Goal: Task Accomplishment & Management: Use online tool/utility

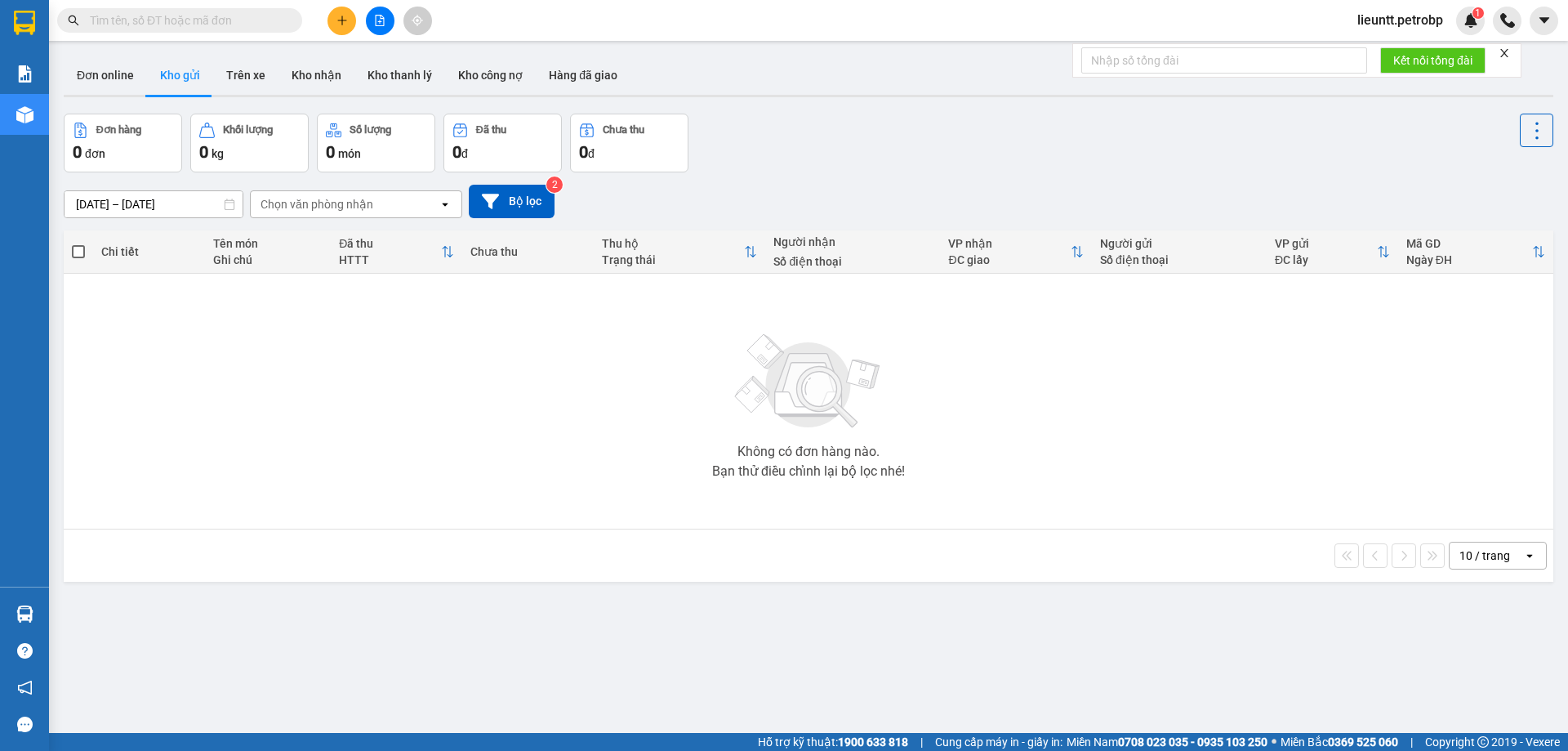
click at [375, 20] on icon "file-add" at bounding box center [379, 20] width 11 height 11
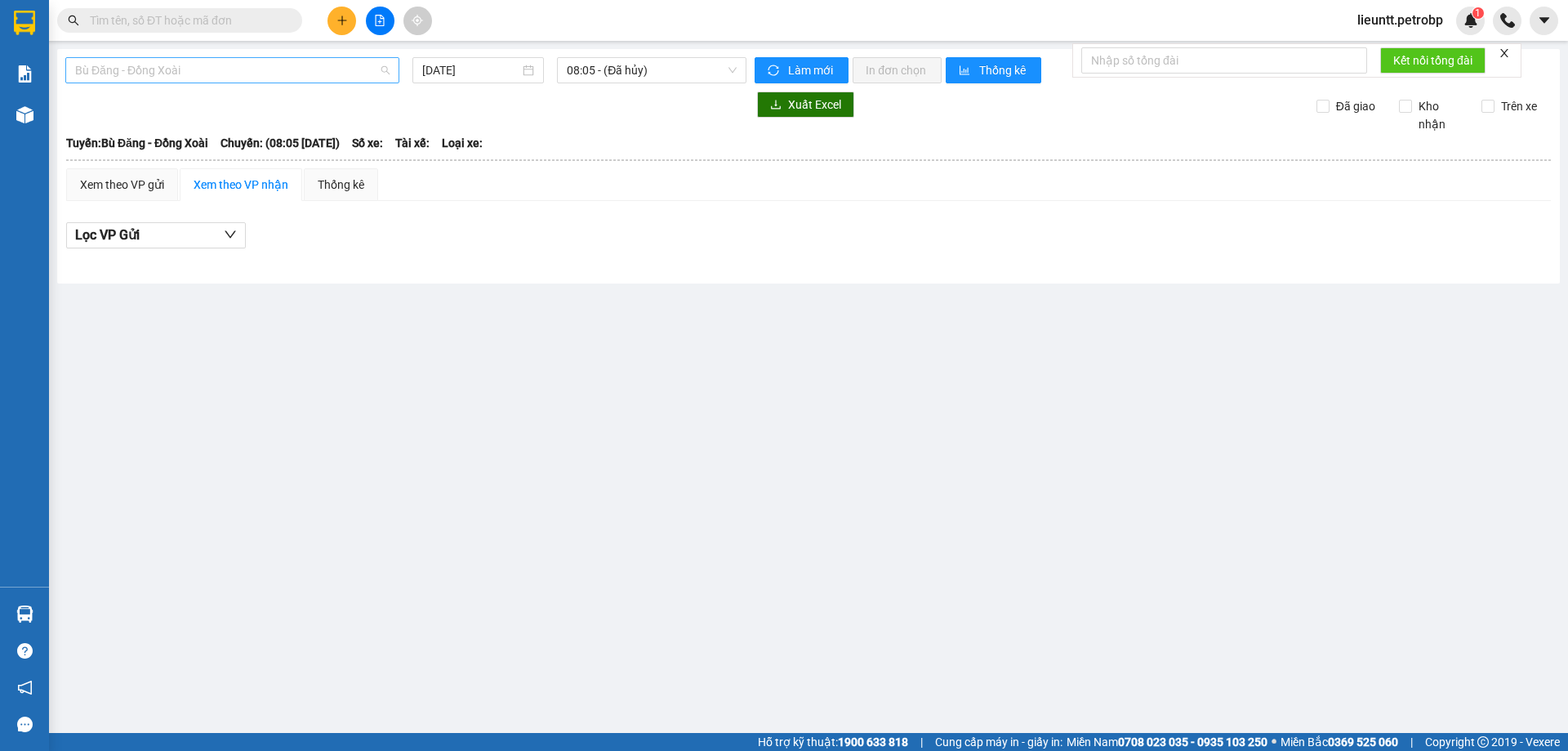
click at [334, 62] on span "Bù Đăng - Đồng Xoài" at bounding box center [232, 71] width 314 height 24
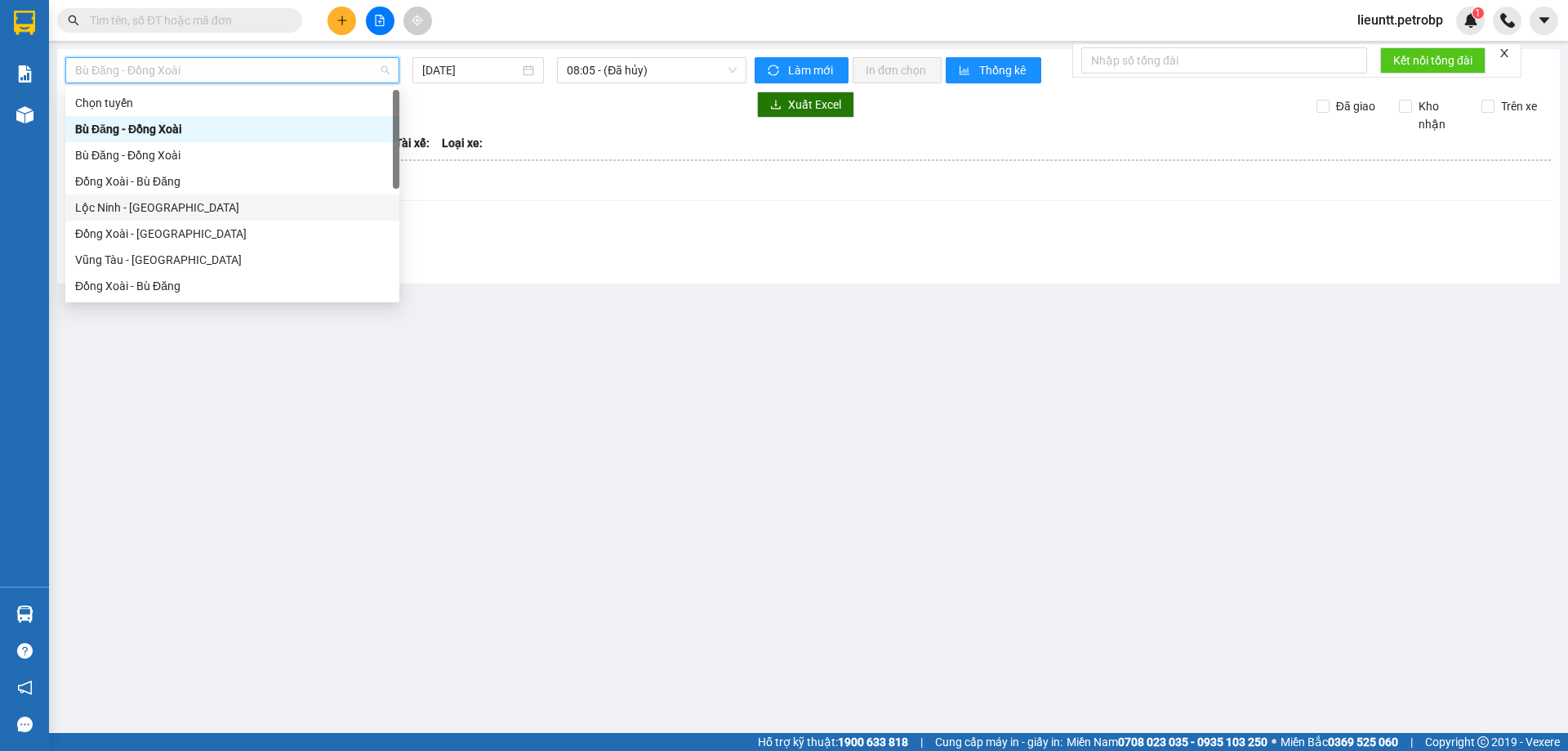
scroll to position [164, 0]
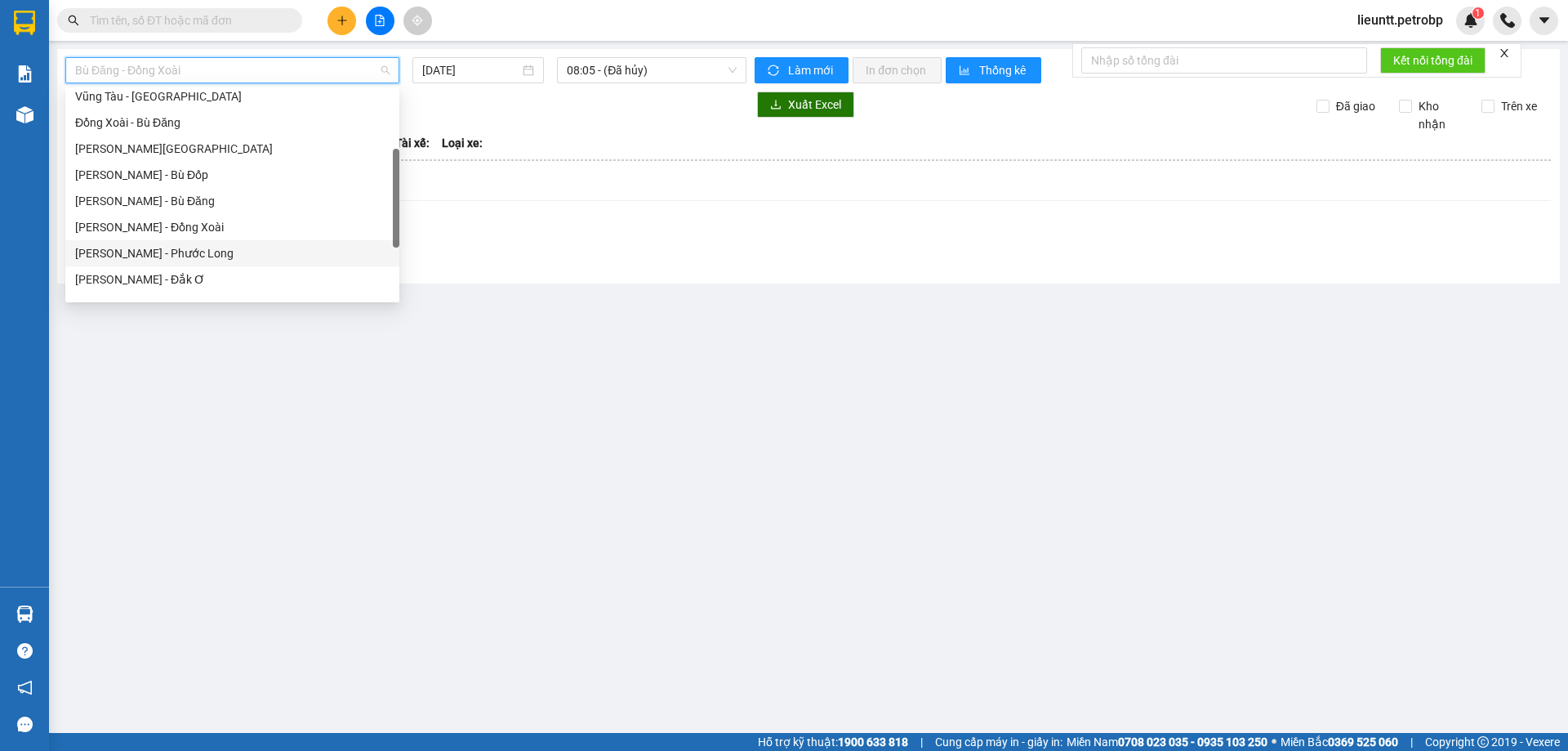
click at [122, 251] on div "[PERSON_NAME] - Phước Long" at bounding box center [232, 253] width 314 height 18
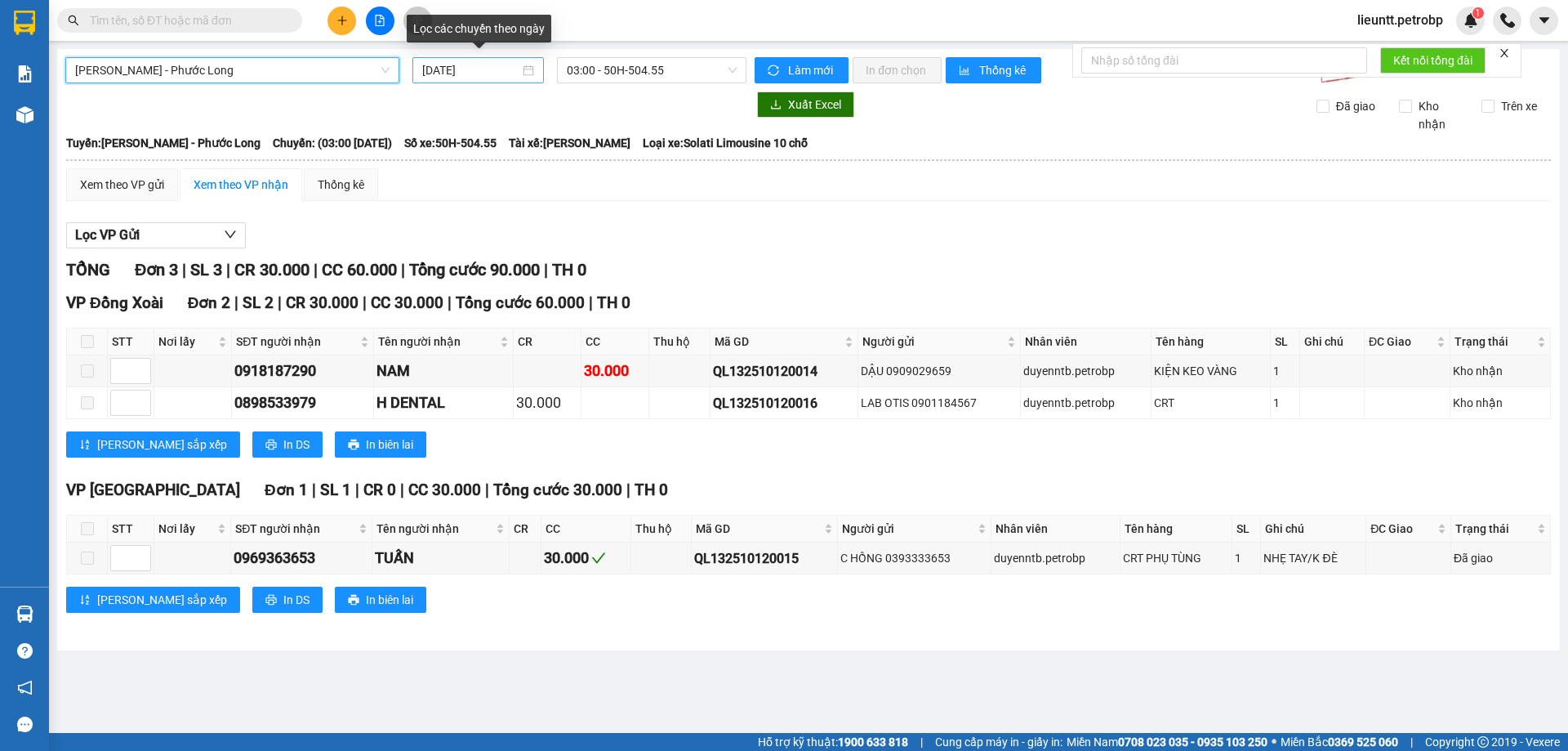
click at [426, 71] on input "13/10/2025" at bounding box center [471, 70] width 98 height 18
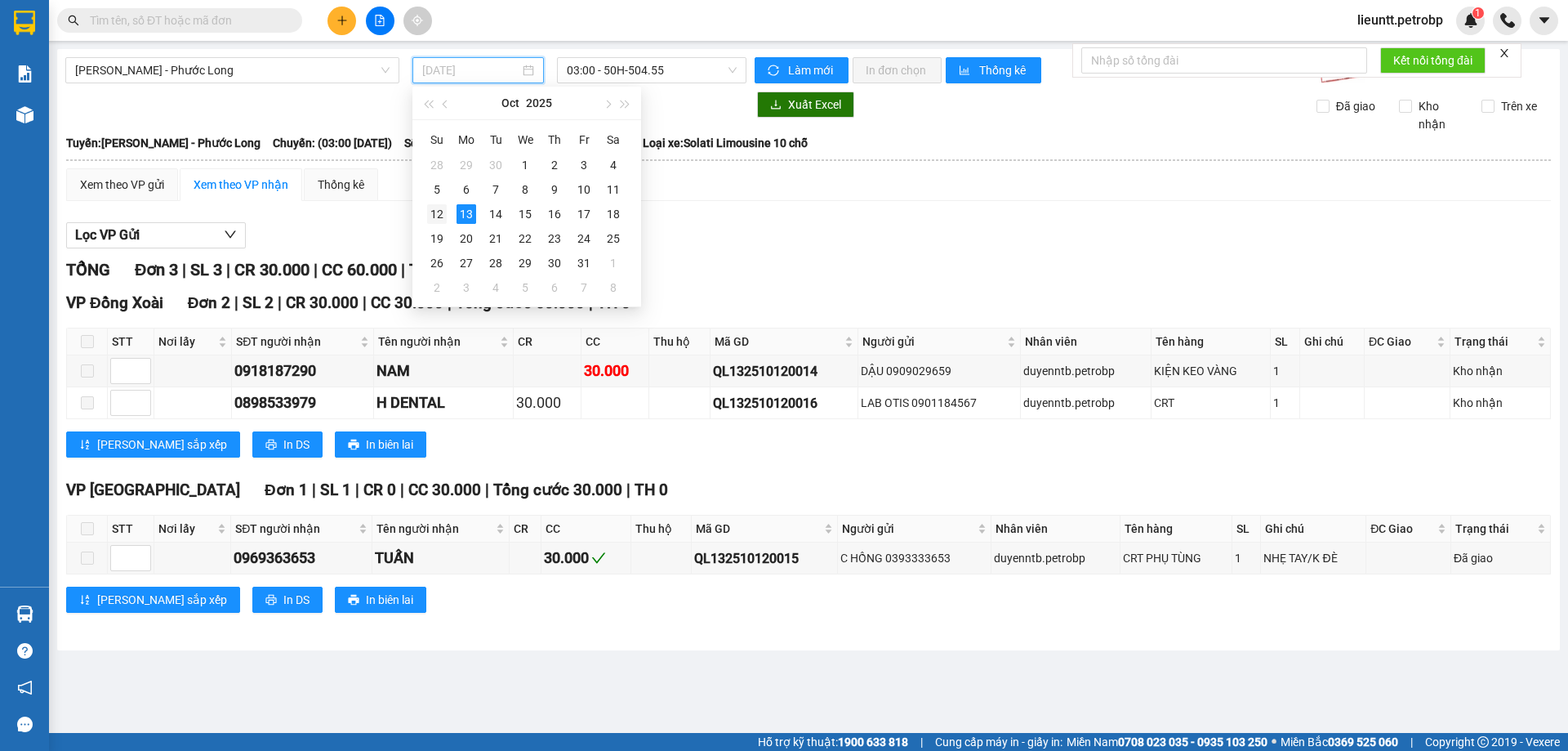
click at [425, 213] on td "12" at bounding box center [437, 214] width 30 height 24
type input "12/10/2025"
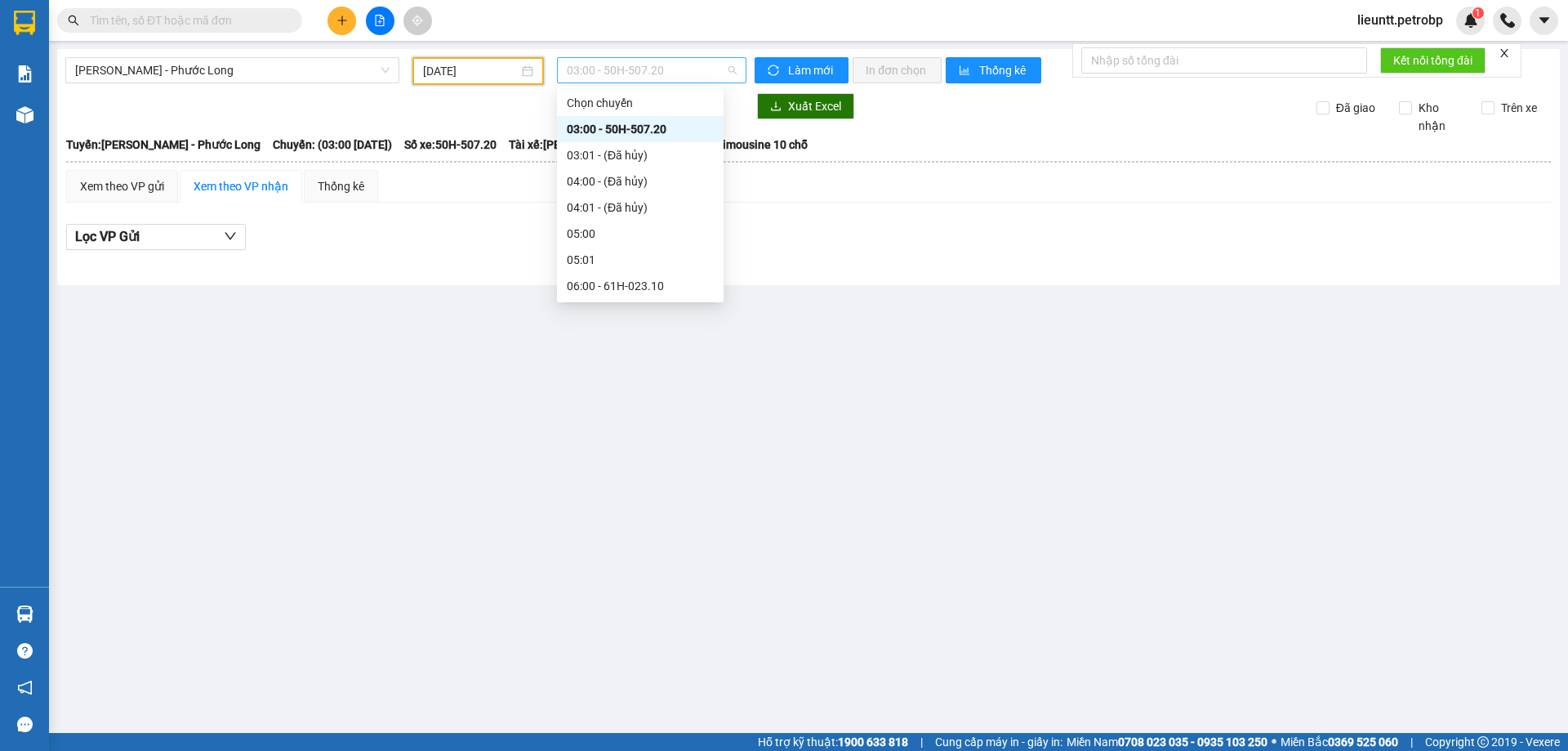
click at [576, 60] on span "03:00 - 50H-507.20" at bounding box center [652, 71] width 170 height 24
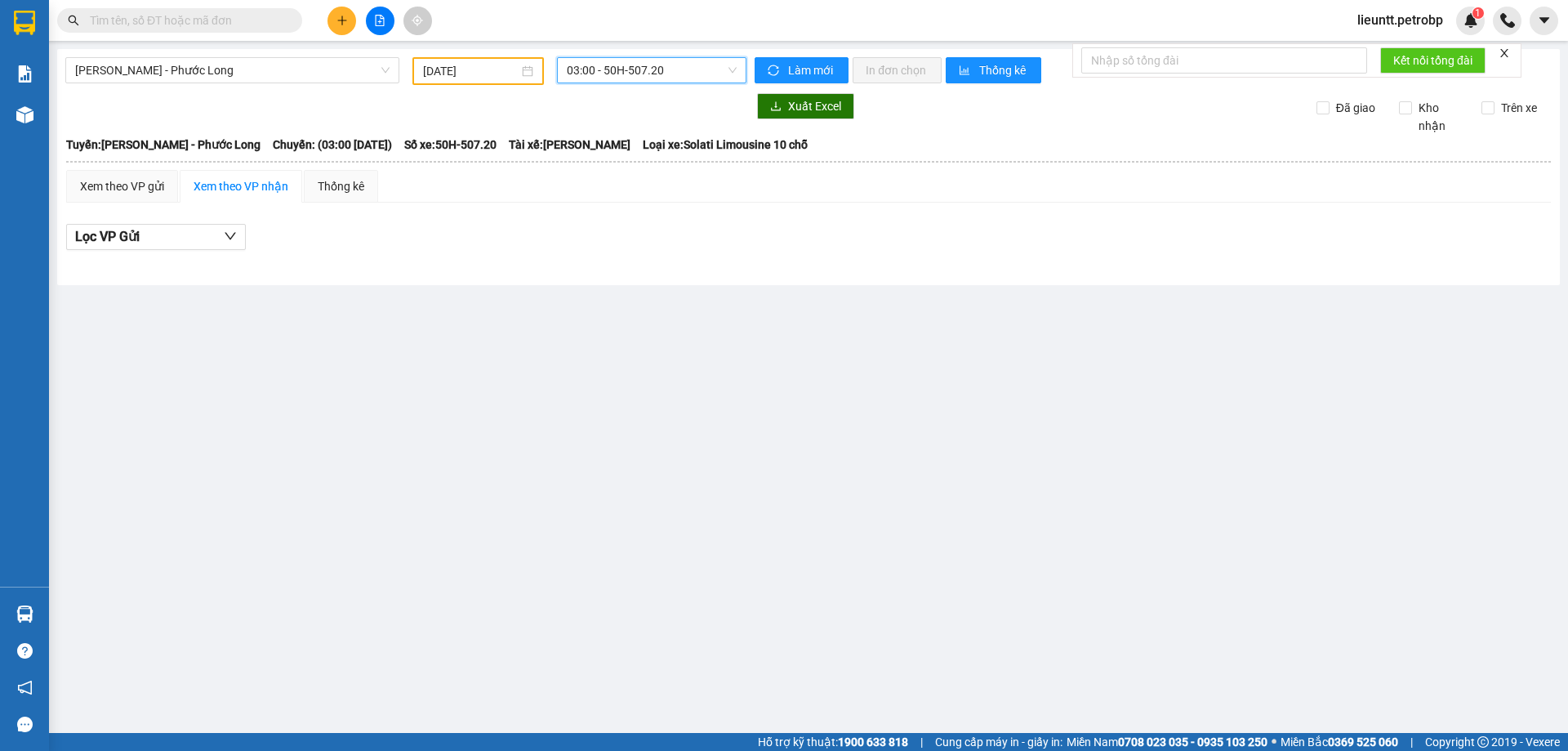
click at [585, 70] on span "03:00 - 50H-507.20" at bounding box center [652, 71] width 170 height 24
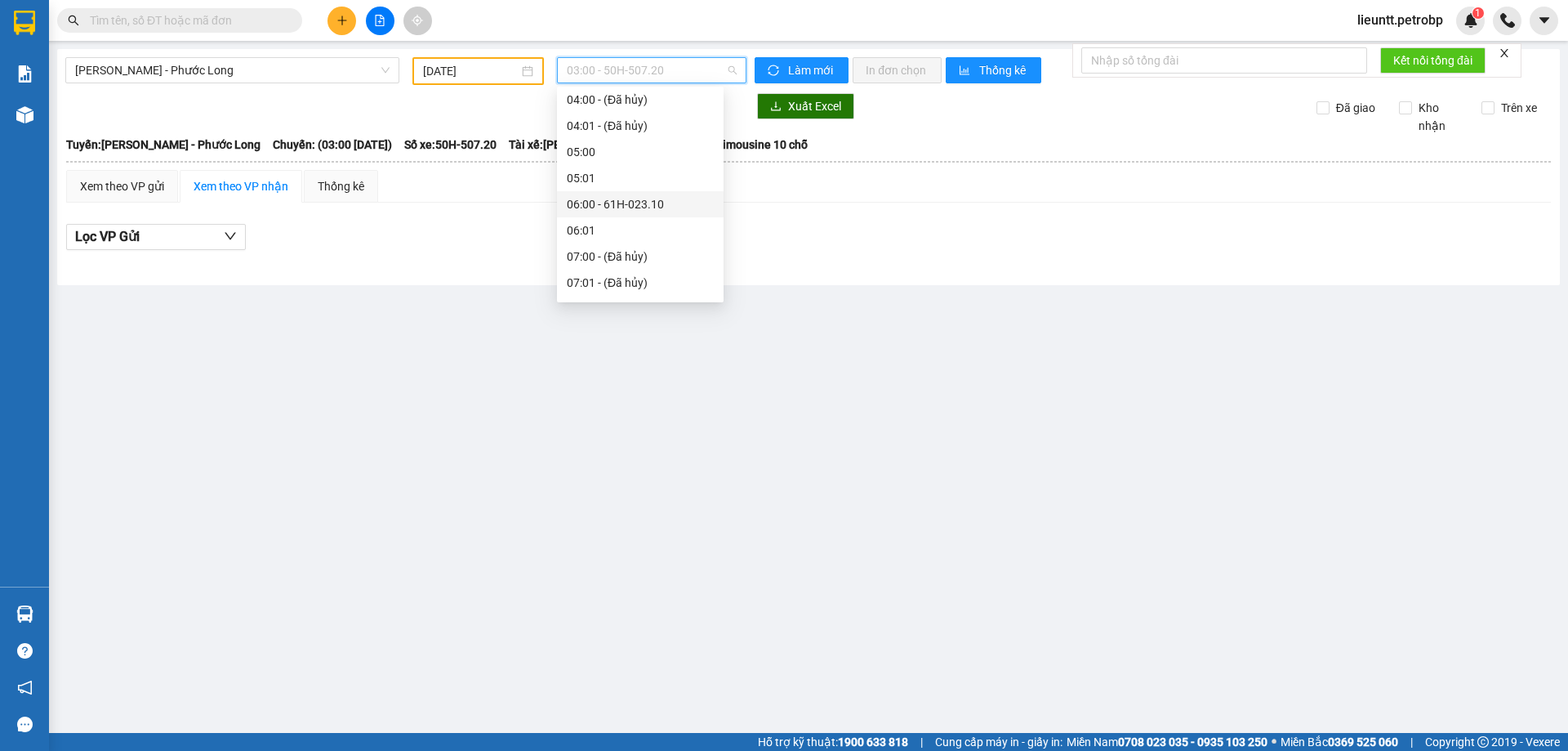
scroll to position [245, 0]
click at [634, 247] on div "09:05 - 50H-363.26" at bounding box center [640, 250] width 147 height 18
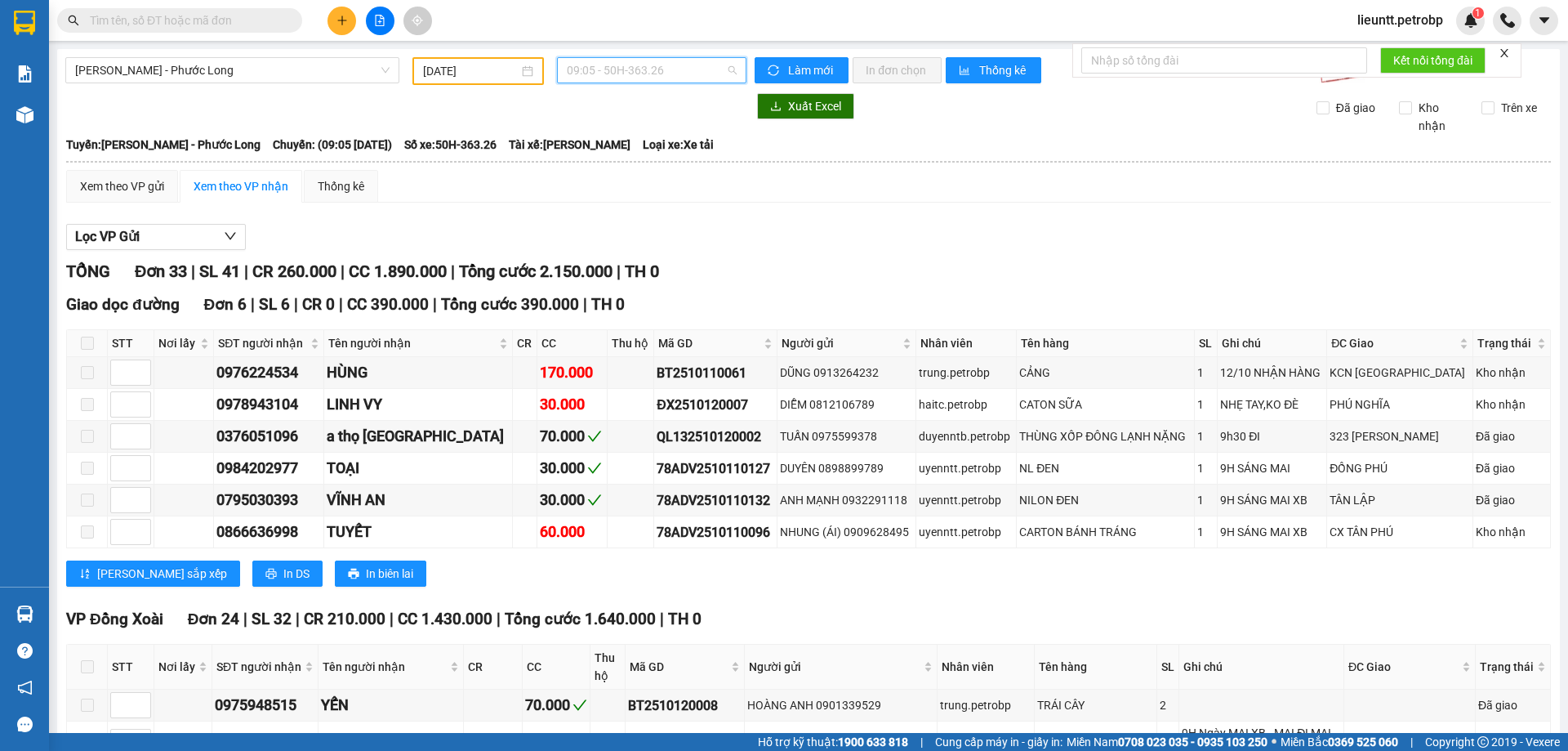
click at [571, 64] on span "09:05 - 50H-363.26" at bounding box center [652, 71] width 170 height 24
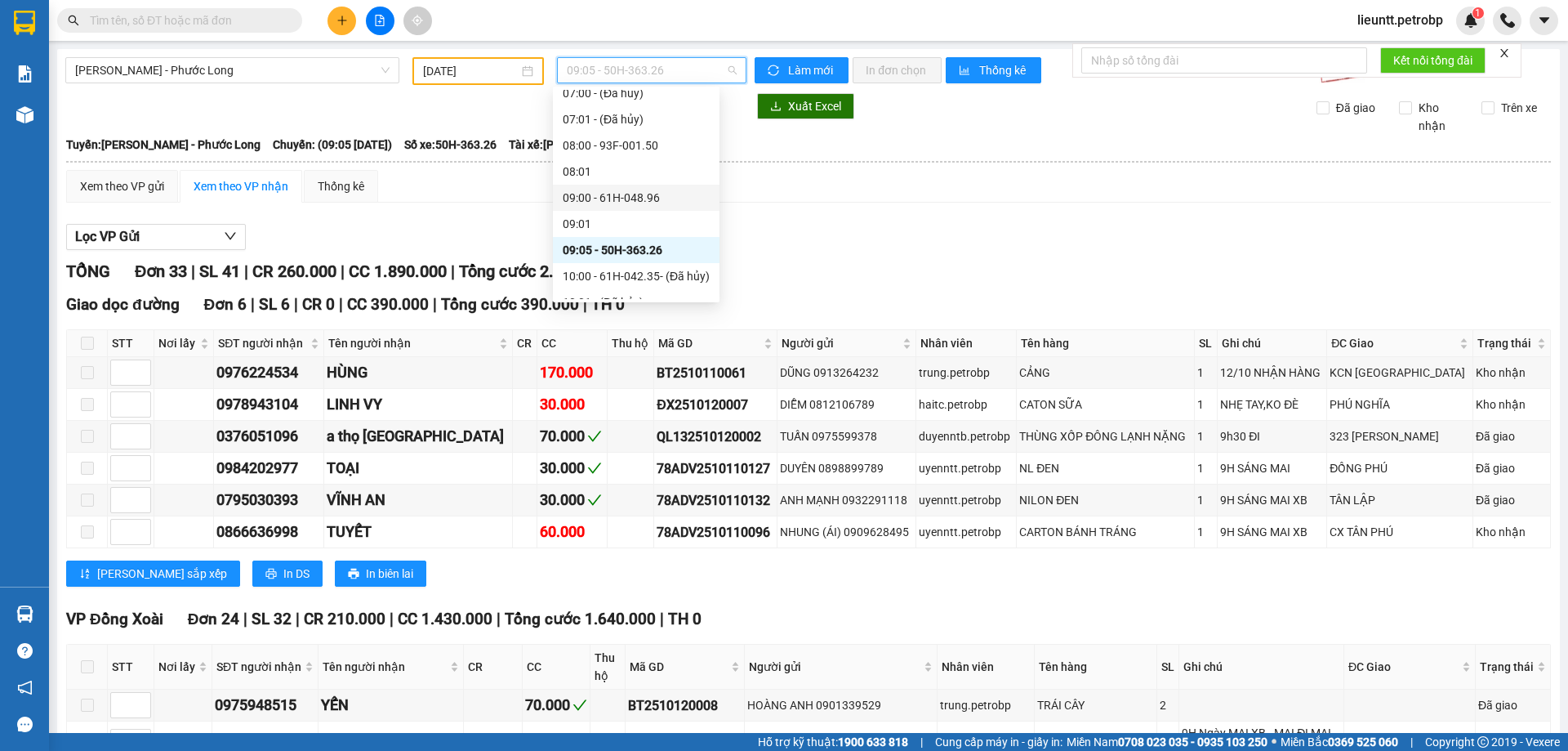
click at [638, 200] on div "09:00 - 61H-048.96" at bounding box center [636, 198] width 147 height 18
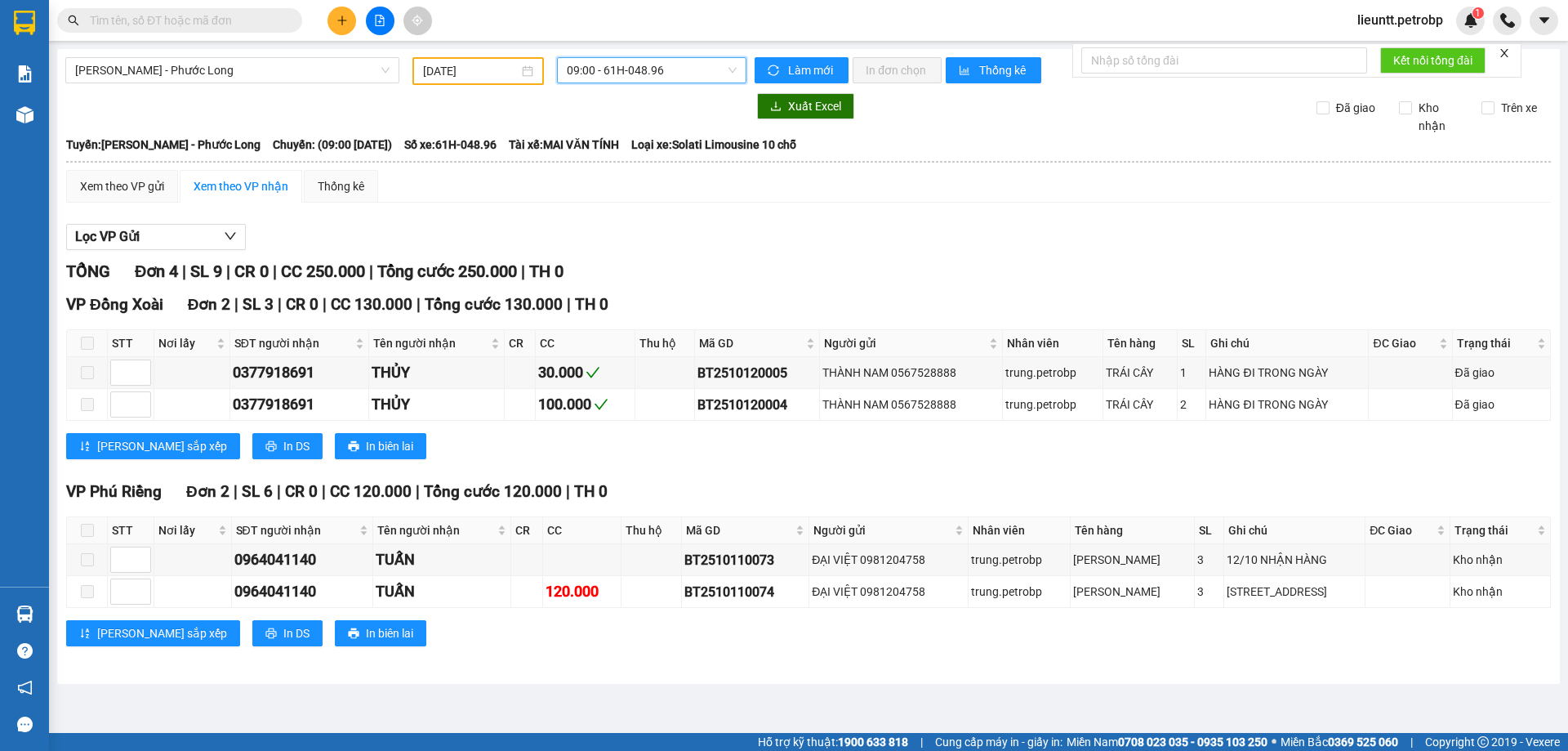
click at [634, 72] on span "09:00 - 61H-048.96" at bounding box center [652, 71] width 170 height 24
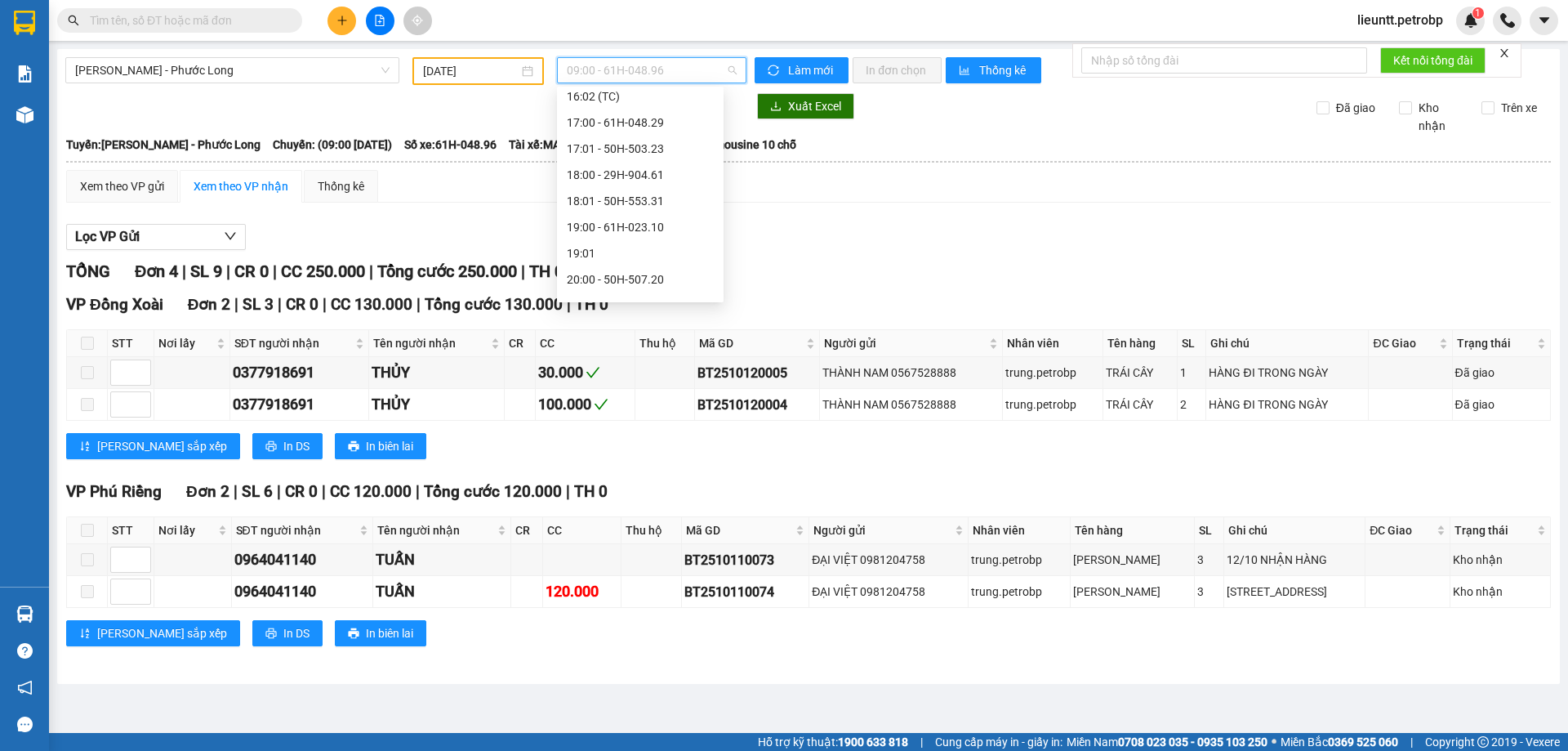
scroll to position [967, 0]
